Goal: Task Accomplishment & Management: Manage account settings

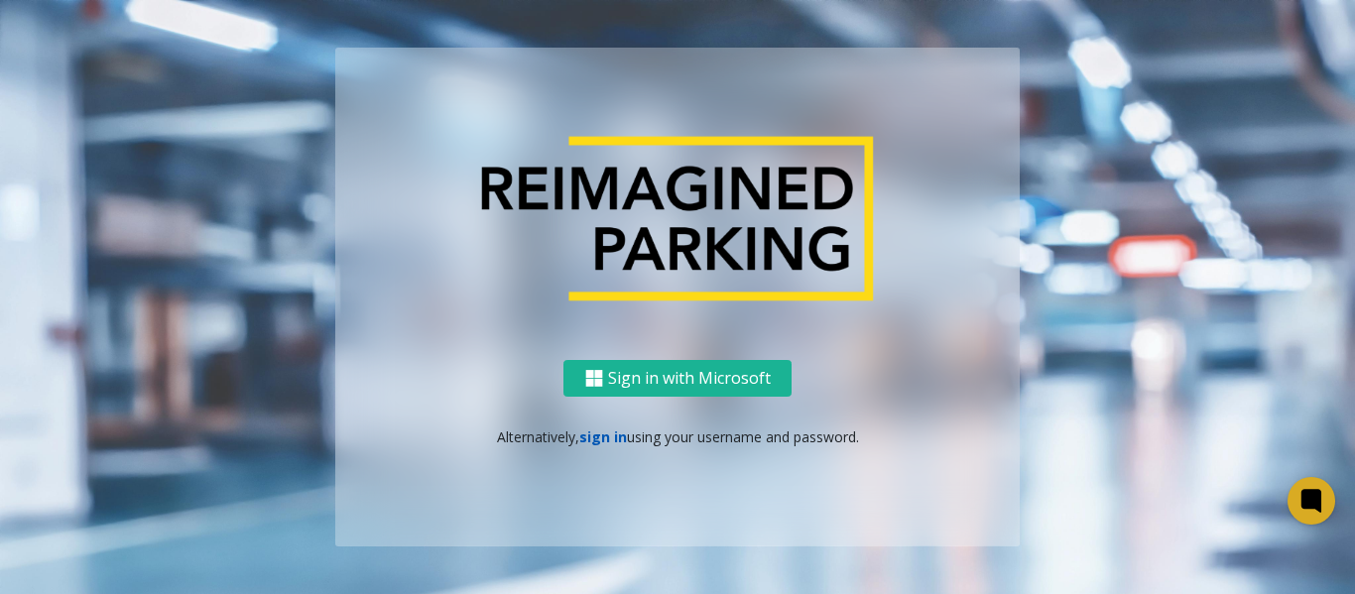
click at [597, 444] on link "sign in" at bounding box center [603, 437] width 48 height 19
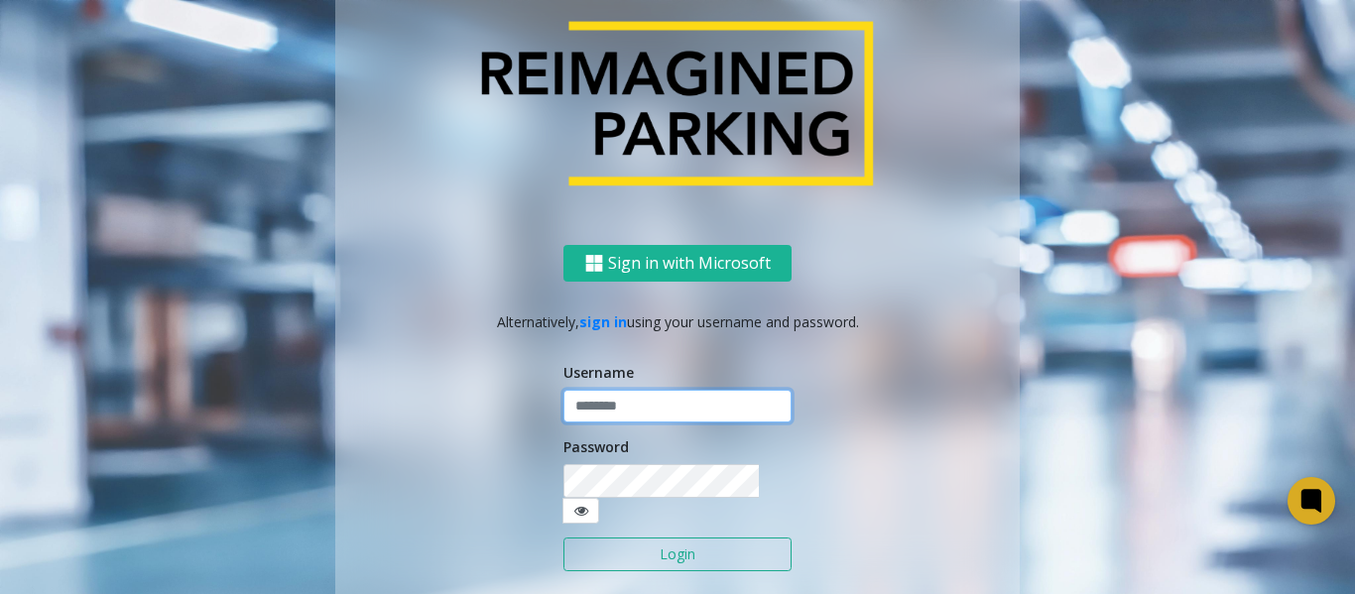
type input "*******"
click at [610, 538] on button "Login" at bounding box center [677, 555] width 228 height 34
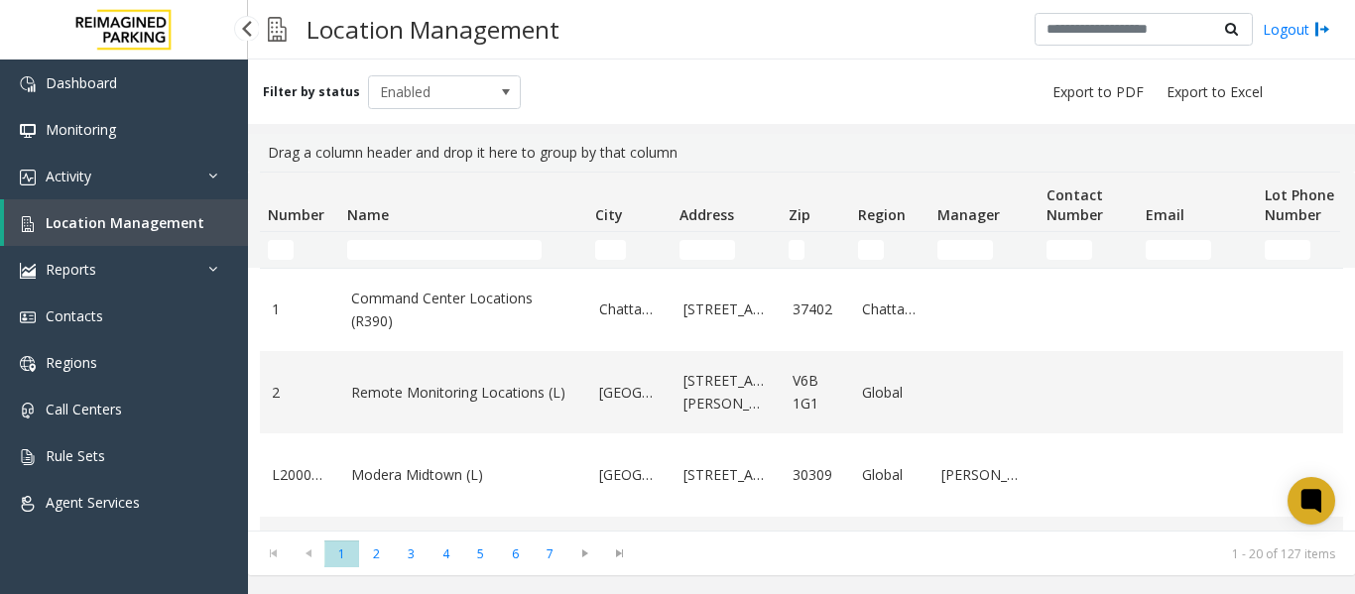
click at [87, 234] on link "Location Management" at bounding box center [126, 222] width 244 height 47
